Goal: Go to known website: Access a specific website the user already knows

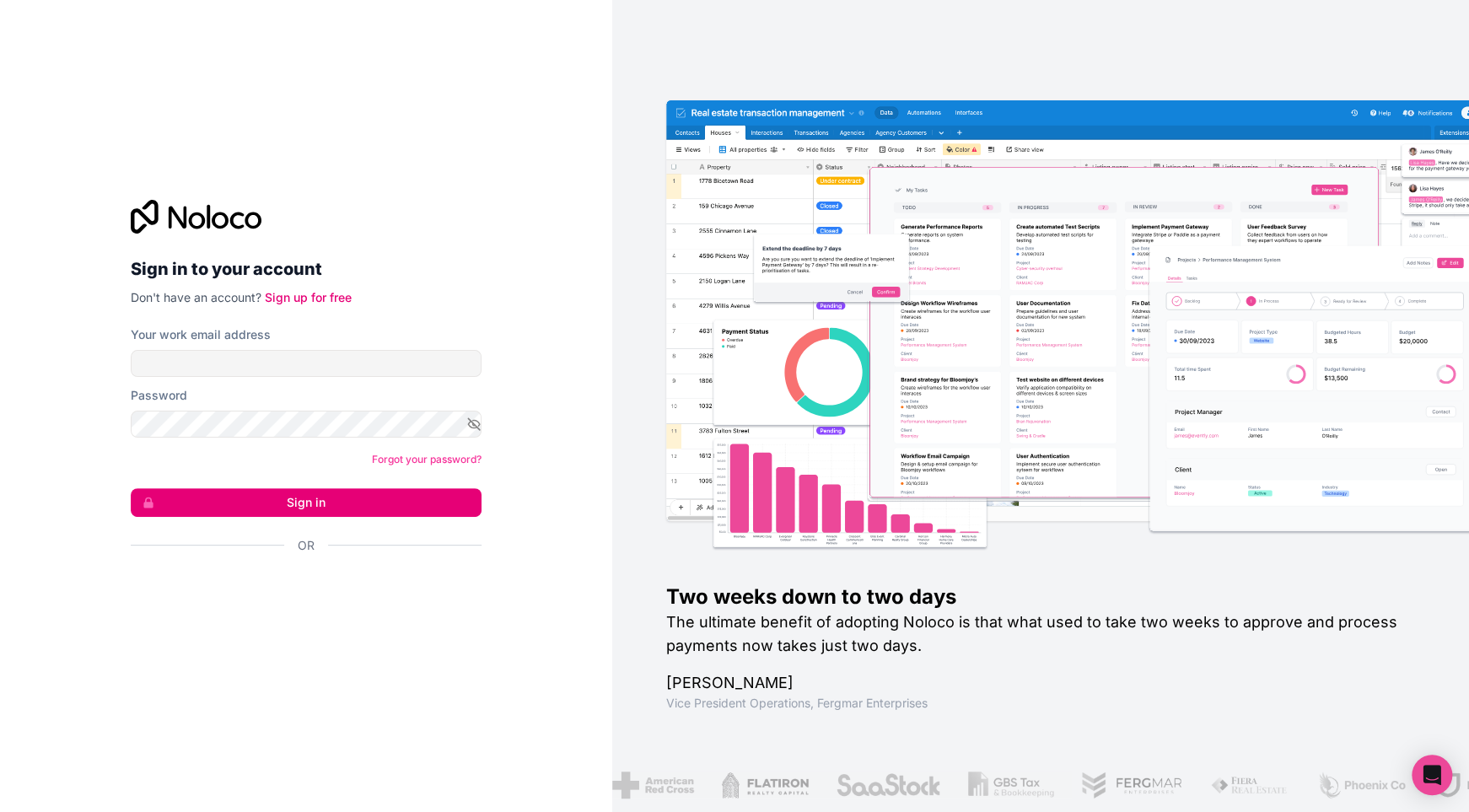
click at [265, 341] on label "Your work email address" at bounding box center [201, 334] width 140 height 17
click at [265, 349] on input "Your work email address" at bounding box center [306, 363] width 351 height 27
click at [262, 359] on input "Your work email address" at bounding box center [306, 363] width 351 height 27
type input "**********"
drag, startPoint x: 332, startPoint y: 500, endPoint x: 553, endPoint y: 504, distance: 221.0
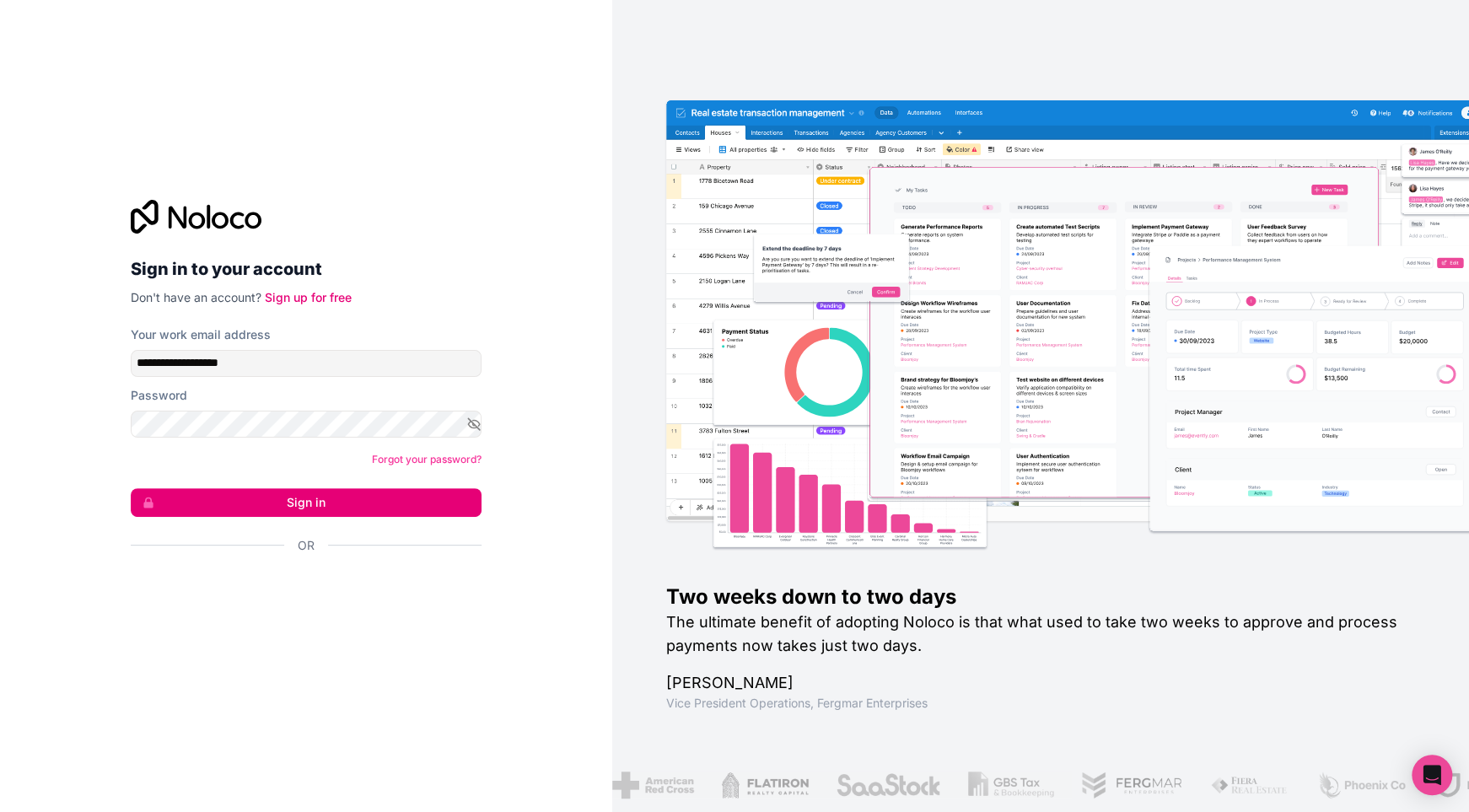
click at [349, 504] on button "Sign in" at bounding box center [306, 502] width 351 height 28
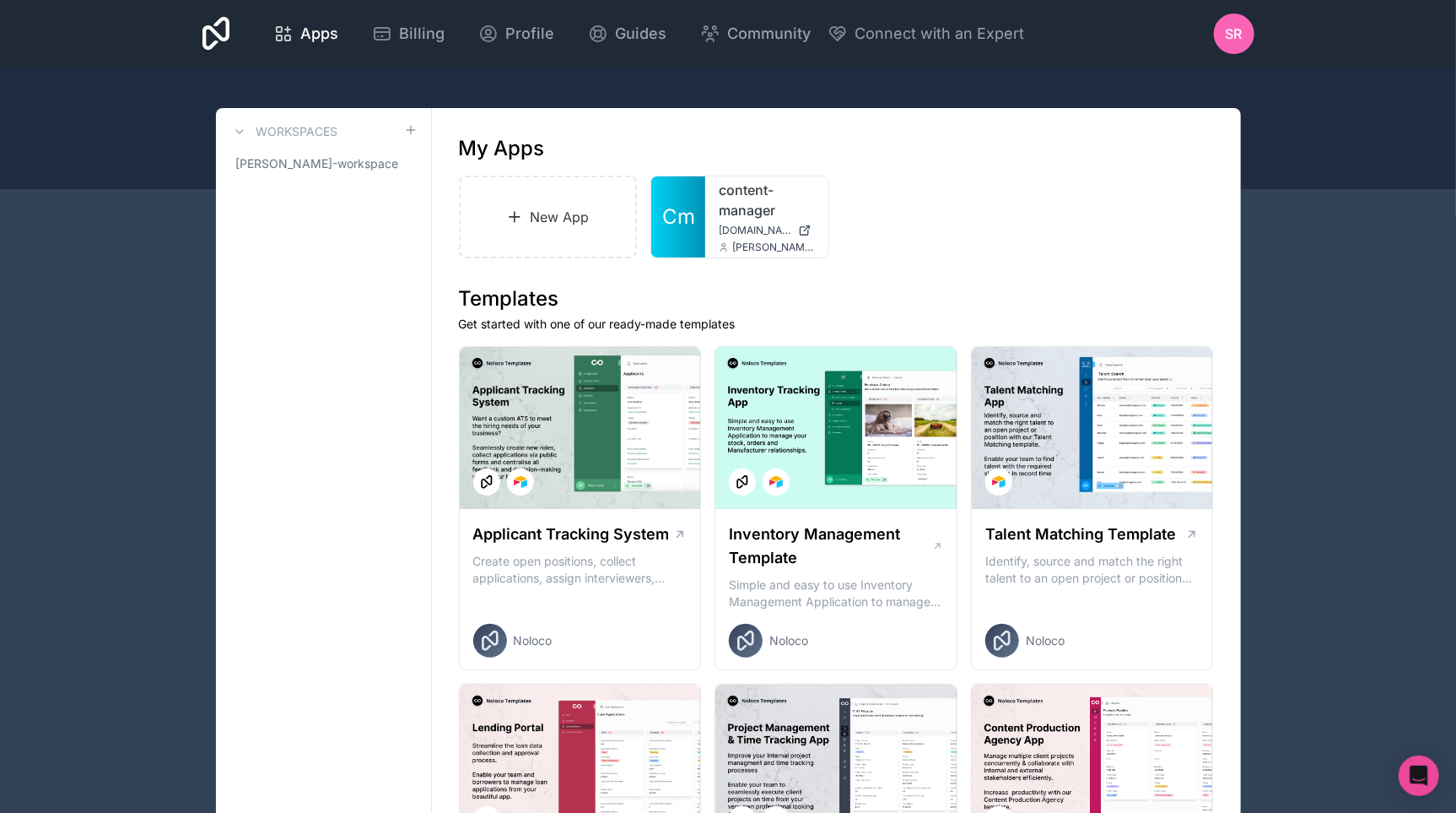
click at [724, 196] on link "content-manager" at bounding box center [767, 200] width 96 height 41
